Goal: Transaction & Acquisition: Purchase product/service

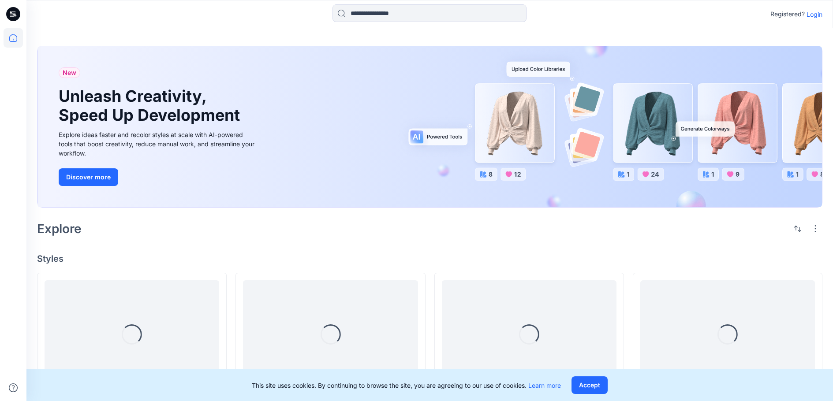
click at [808, 13] on p "Login" at bounding box center [815, 14] width 16 height 9
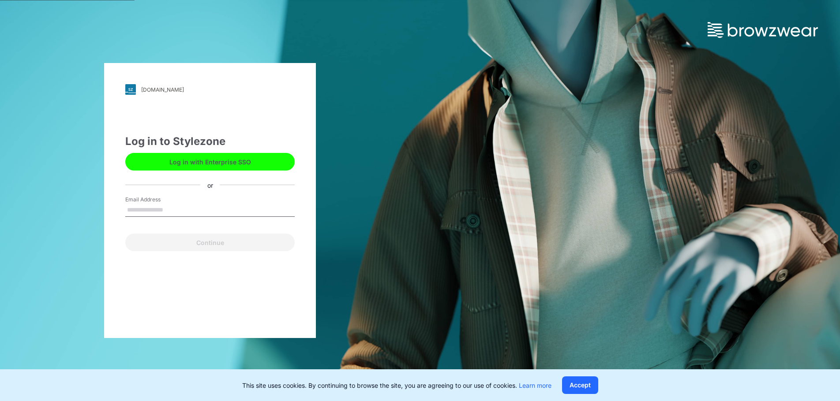
click at [151, 205] on input "Email Address" at bounding box center [209, 210] width 169 height 13
type input "**********"
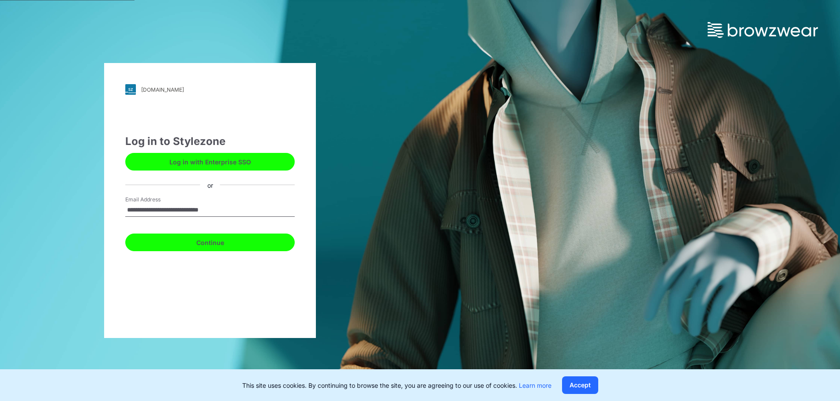
click at [159, 248] on button "Continue" at bounding box center [209, 243] width 169 height 18
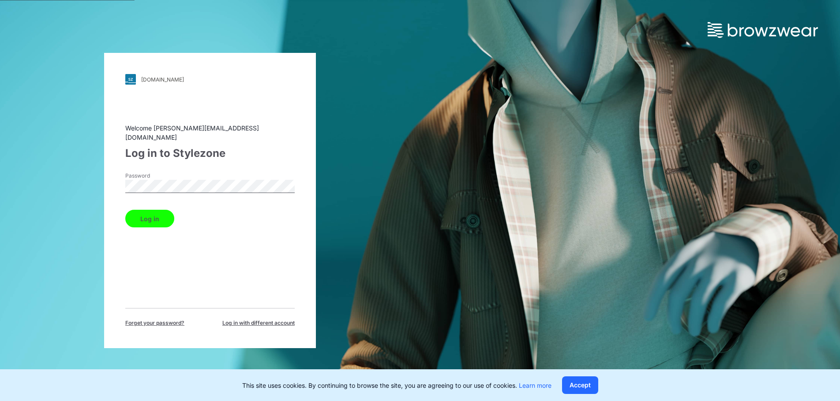
click at [204, 213] on div "Log in" at bounding box center [209, 216] width 169 height 21
click at [150, 219] on button "Log in" at bounding box center [149, 219] width 49 height 18
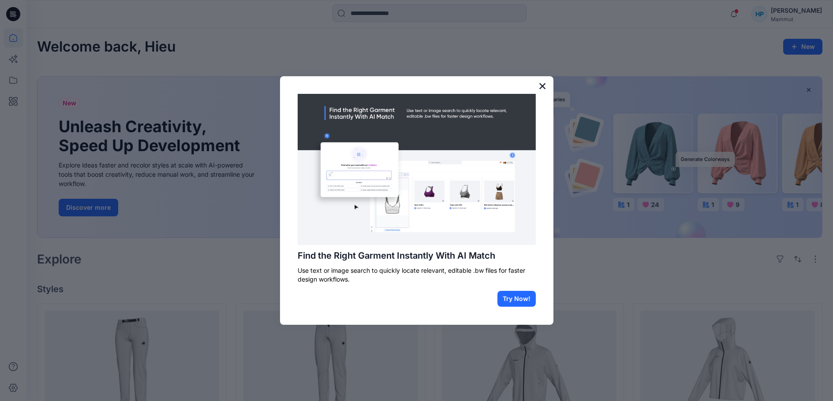
click at [540, 85] on button "×" at bounding box center [543, 86] width 8 height 14
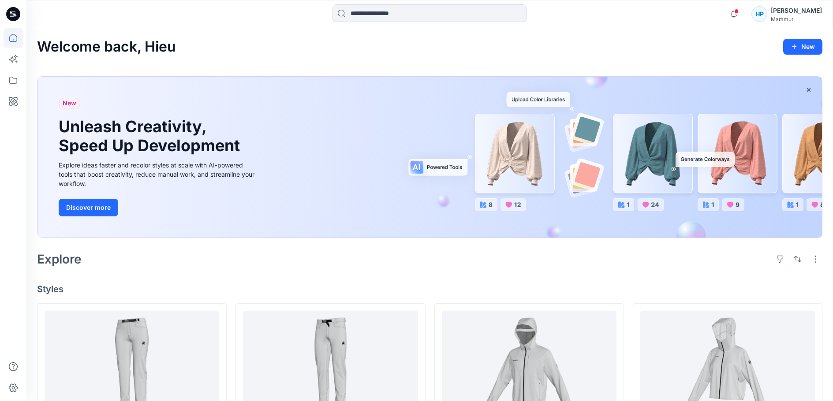
click at [768, 17] on div "HP" at bounding box center [760, 14] width 16 height 16
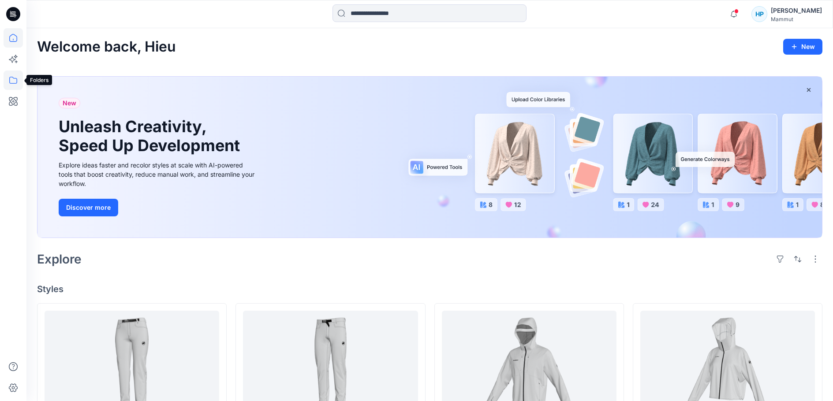
click at [16, 81] on icon at bounding box center [13, 80] width 19 height 19
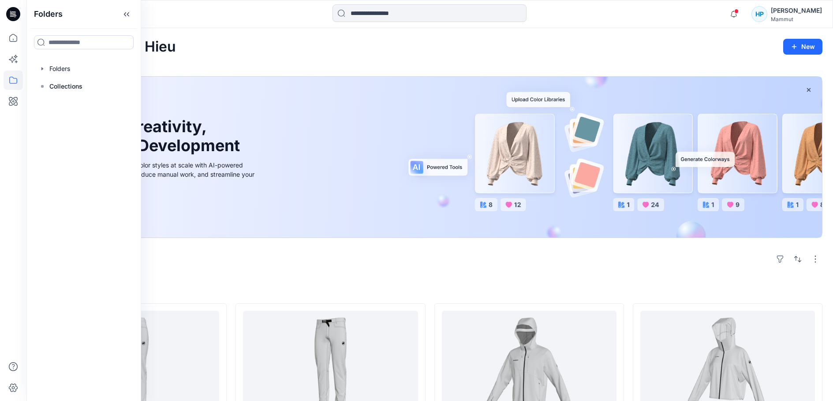
click at [276, 55] on div "Welcome back, Hieu New" at bounding box center [430, 47] width 786 height 16
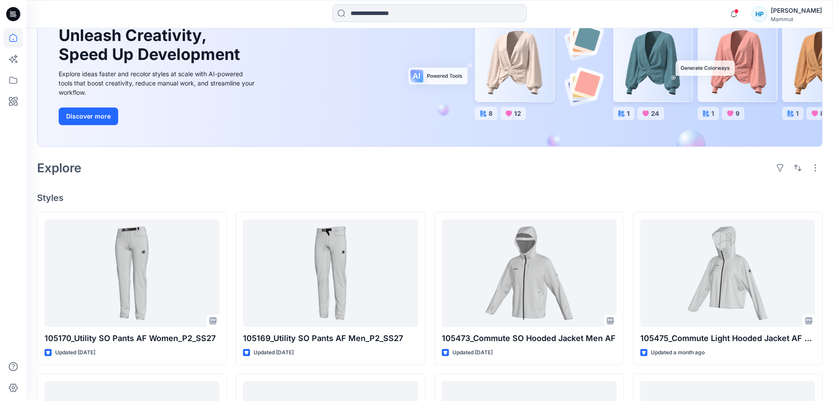
scroll to position [132, 0]
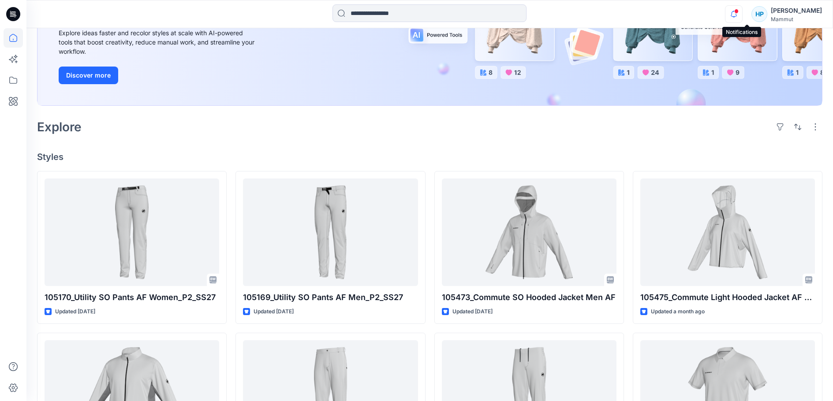
click at [742, 12] on icon "button" at bounding box center [734, 14] width 17 height 18
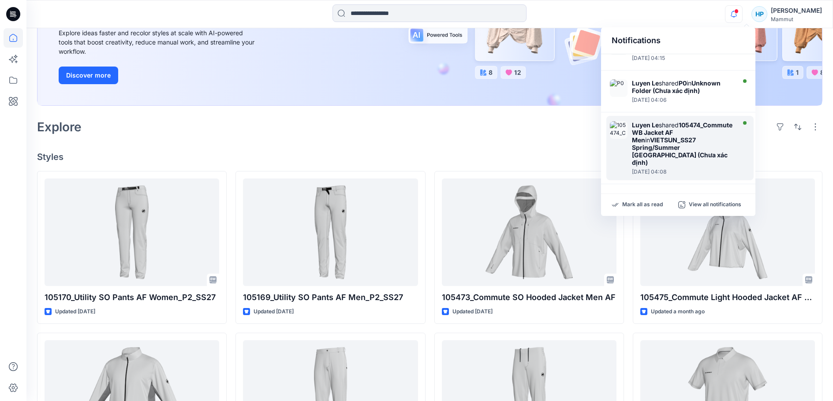
scroll to position [176, 0]
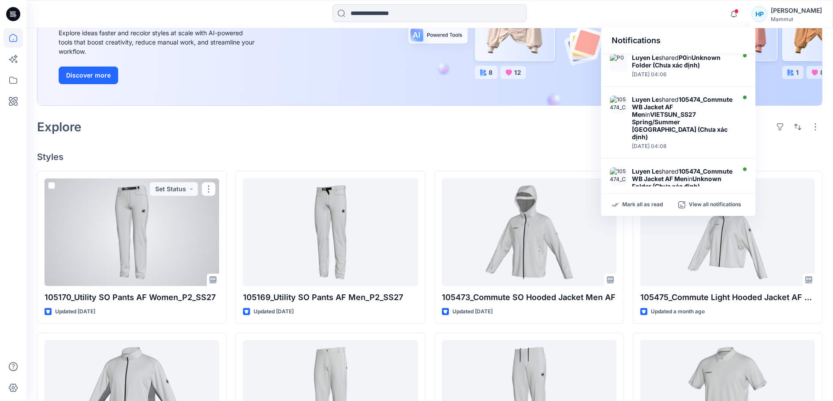
drag, startPoint x: 202, startPoint y: 255, endPoint x: 283, endPoint y: 234, distance: 83.2
click at [203, 254] on div at bounding box center [132, 233] width 175 height 108
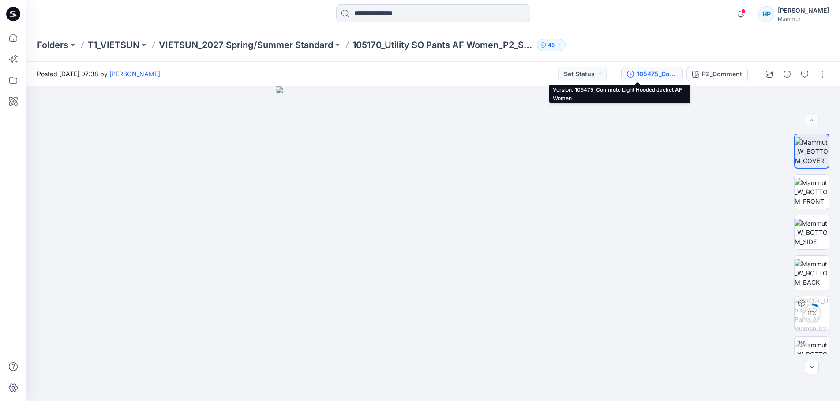
click at [645, 69] on div "105475_Commute Light Hooded Jacket AF Women" at bounding box center [657, 74] width 41 height 10
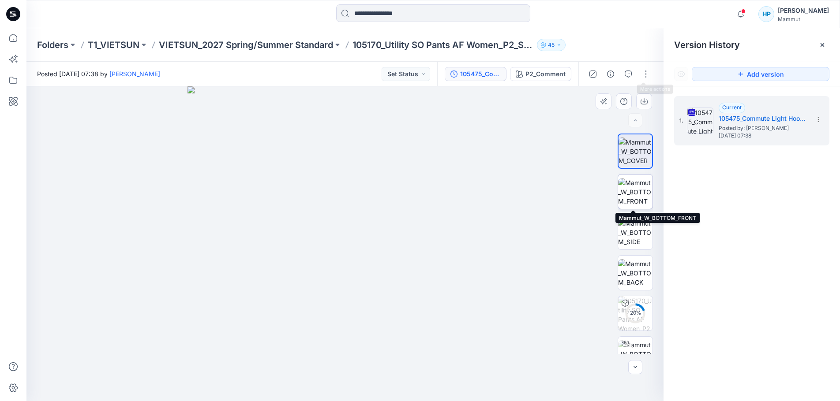
click at [638, 194] on img at bounding box center [635, 192] width 34 height 28
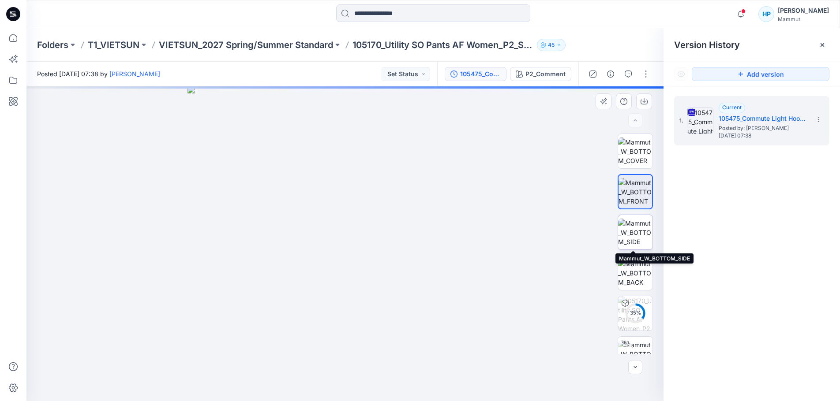
click at [633, 241] on img at bounding box center [635, 233] width 34 height 28
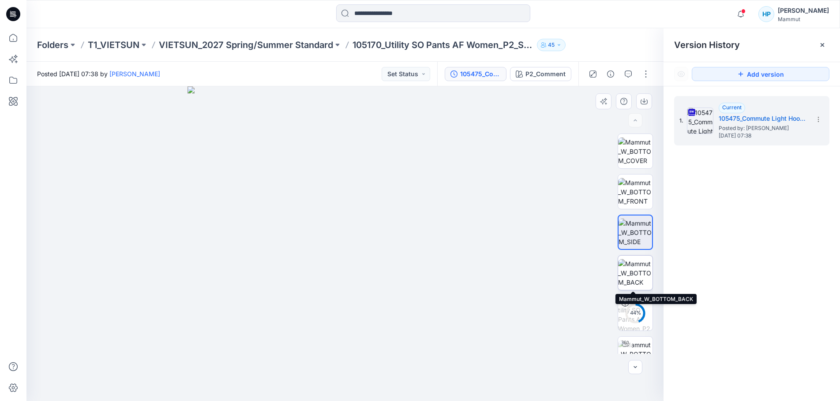
click at [634, 272] on img at bounding box center [635, 273] width 34 height 28
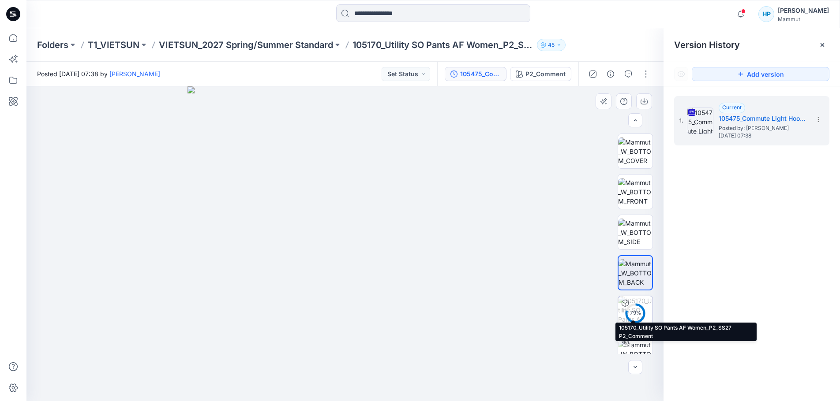
scroll to position [18, 0]
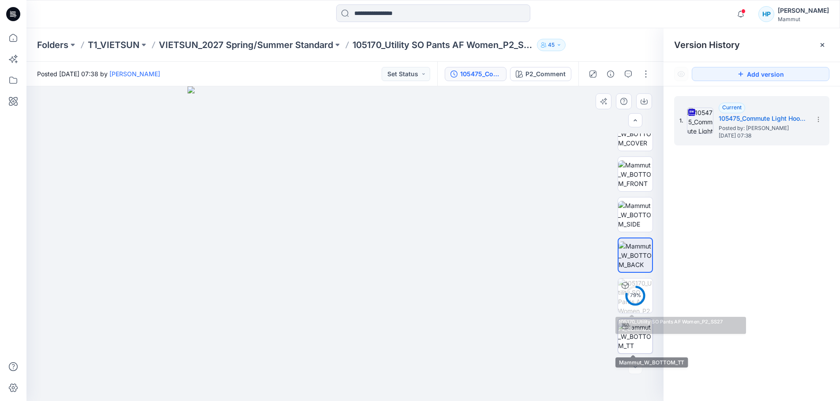
click at [643, 340] on img at bounding box center [635, 337] width 34 height 28
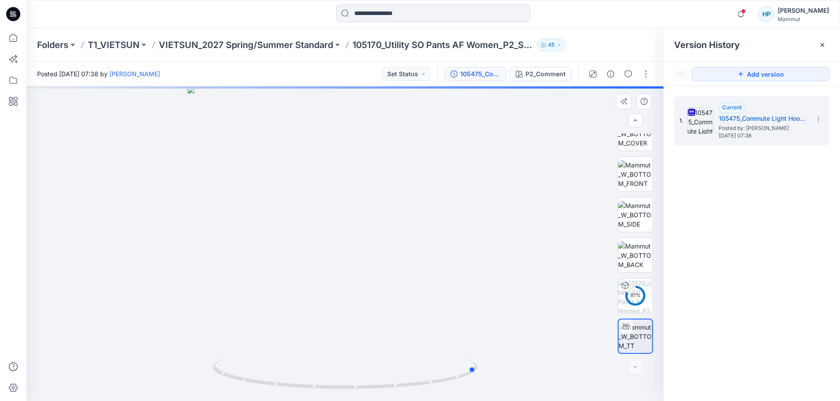
drag, startPoint x: 430, startPoint y: 385, endPoint x: 581, endPoint y: 372, distance: 151.9
click at [581, 372] on div at bounding box center [344, 243] width 637 height 315
drag, startPoint x: 453, startPoint y: 383, endPoint x: 287, endPoint y: 386, distance: 166.3
click at [290, 386] on icon at bounding box center [346, 375] width 267 height 33
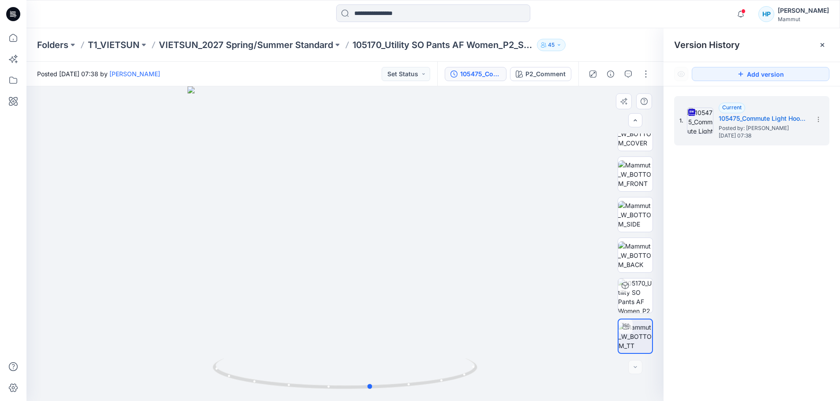
drag, startPoint x: 435, startPoint y: 384, endPoint x: 209, endPoint y: 382, distance: 226.8
click at [209, 382] on div at bounding box center [344, 243] width 637 height 315
